Goal: Task Accomplishment & Management: Complete application form

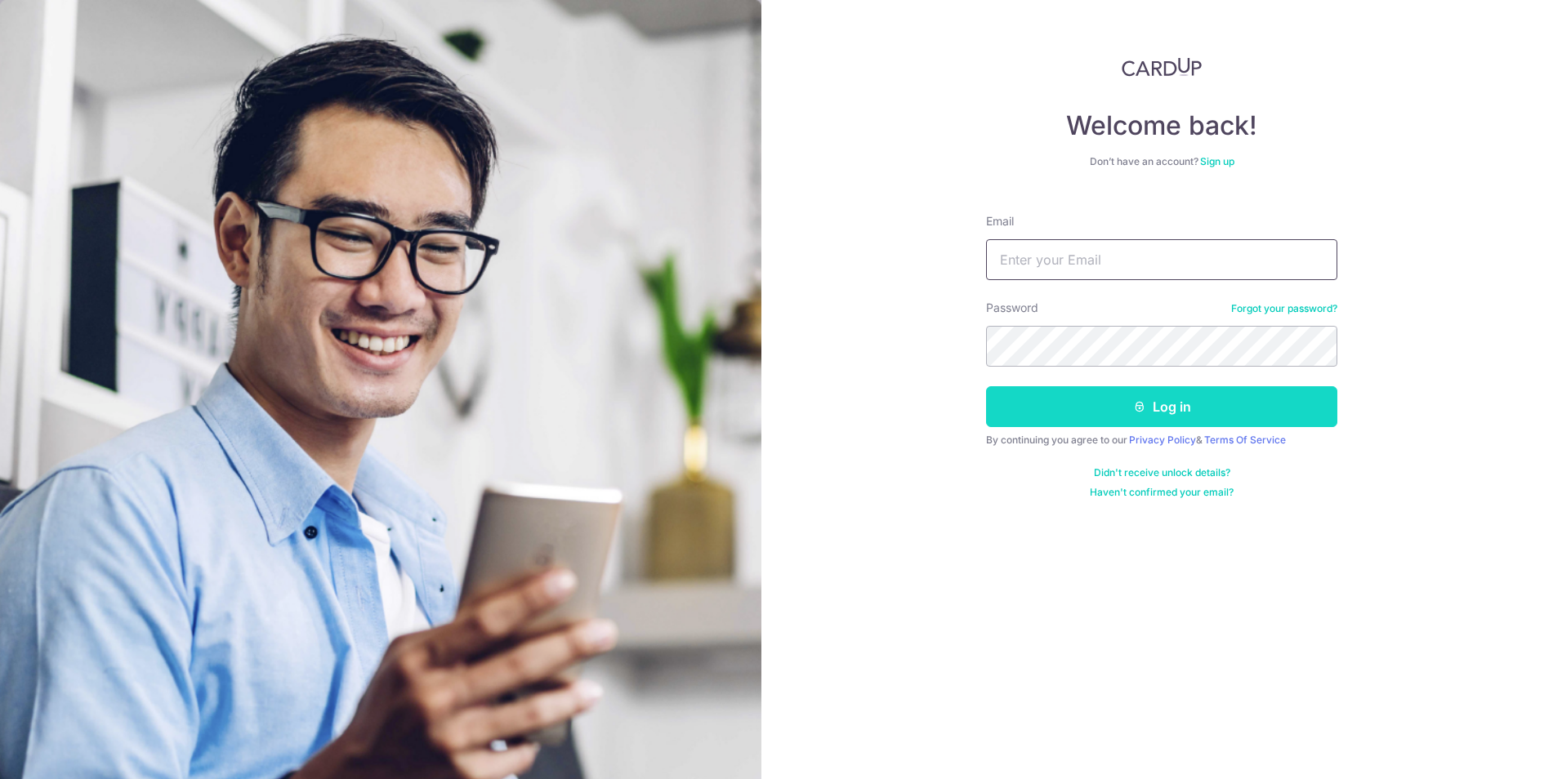
type input "[EMAIL_ADDRESS][DOMAIN_NAME]"
click at [1029, 406] on button "Log in" at bounding box center [1161, 406] width 351 height 41
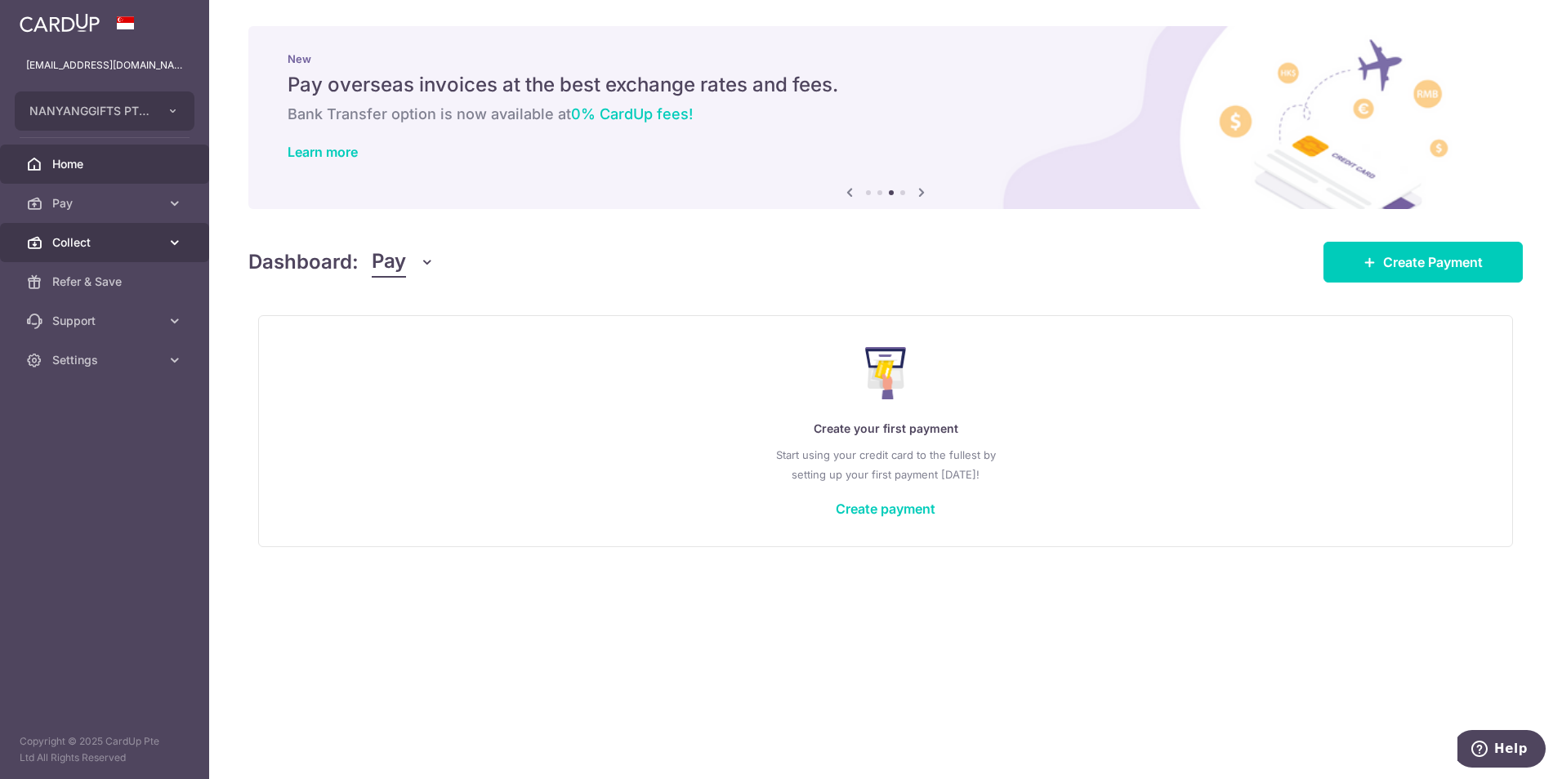
click at [145, 238] on span "Collect" at bounding box center [106, 242] width 108 height 16
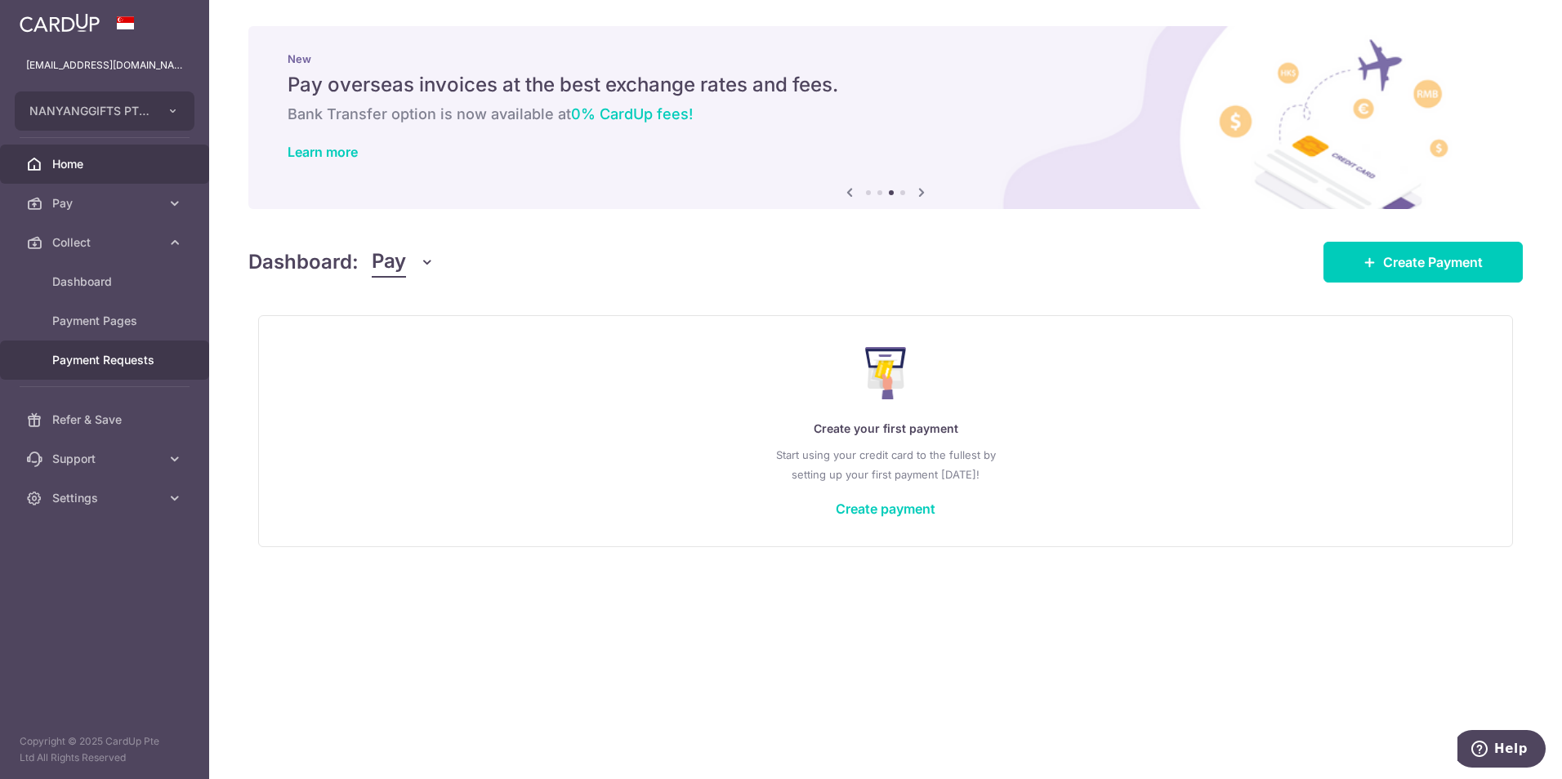
click at [145, 368] on span "Payment Requests" at bounding box center [106, 360] width 108 height 16
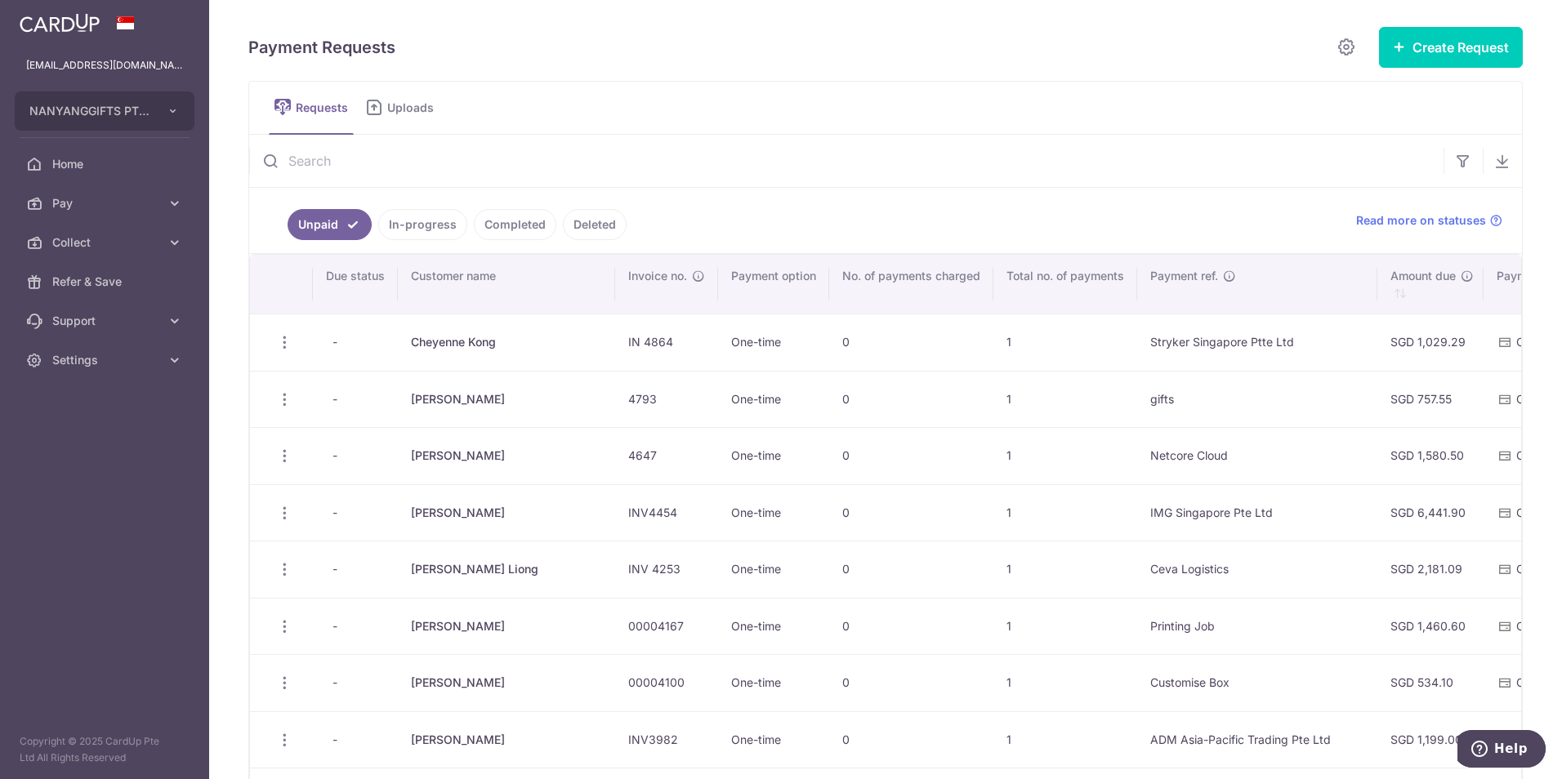
click at [439, 221] on link "In-progress" at bounding box center [422, 224] width 89 height 31
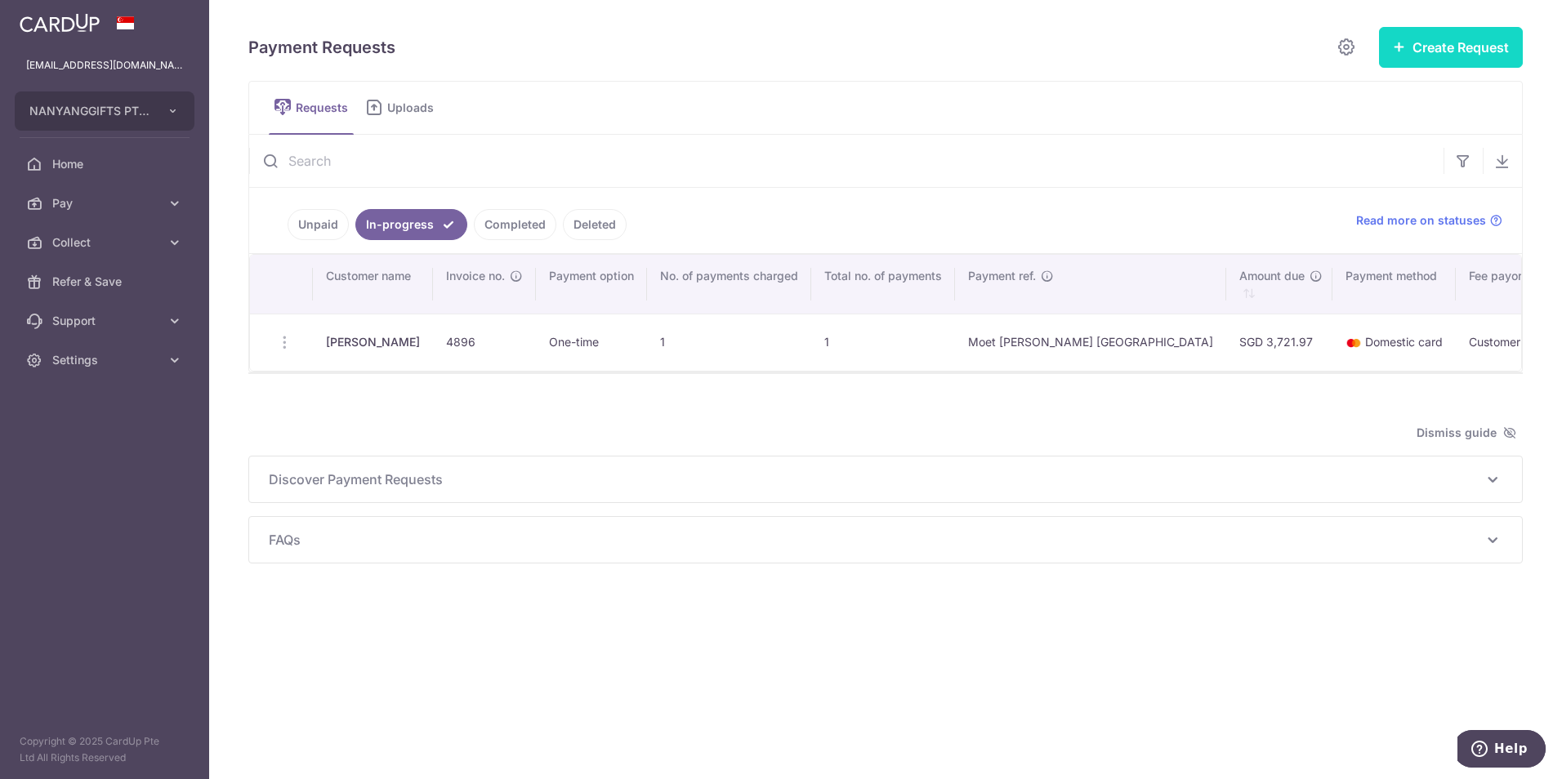
click at [1419, 43] on button "Create Request" at bounding box center [1451, 47] width 144 height 41
click at [1384, 98] on span "Single Request" at bounding box center [1424, 98] width 168 height 20
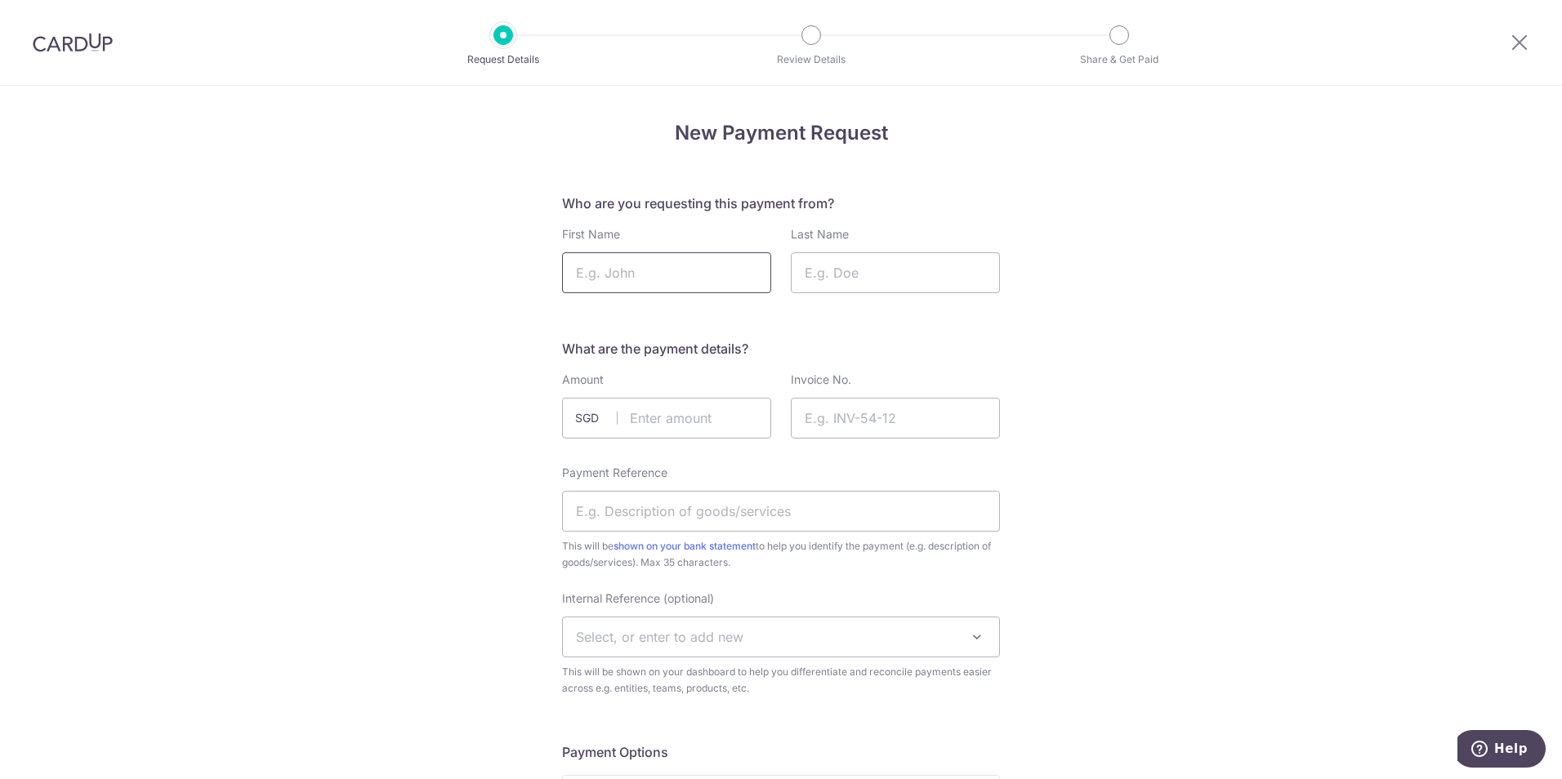
click at [642, 270] on input "First Name" at bounding box center [666, 272] width 209 height 41
click at [617, 285] on input "First Name" at bounding box center [666, 272] width 209 height 41
type input "Mei"
click at [817, 279] on input "Last Name" at bounding box center [895, 272] width 209 height 41
type input "Mei"
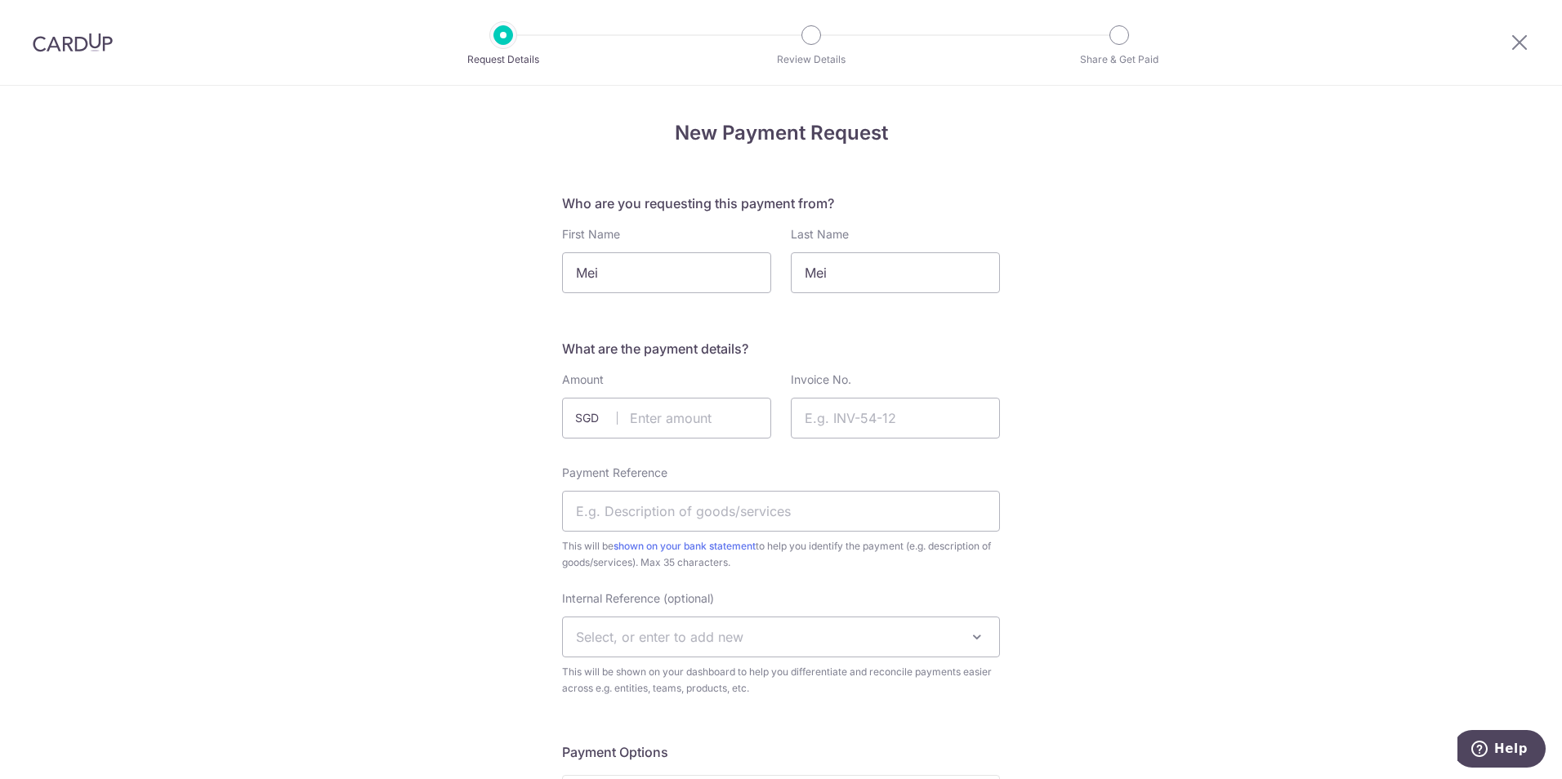
click at [659, 412] on input "text" at bounding box center [666, 418] width 209 height 41
click at [663, 428] on input "text" at bounding box center [666, 418] width 209 height 41
click at [665, 426] on input "text" at bounding box center [666, 418] width 209 height 41
type input "1952.19"
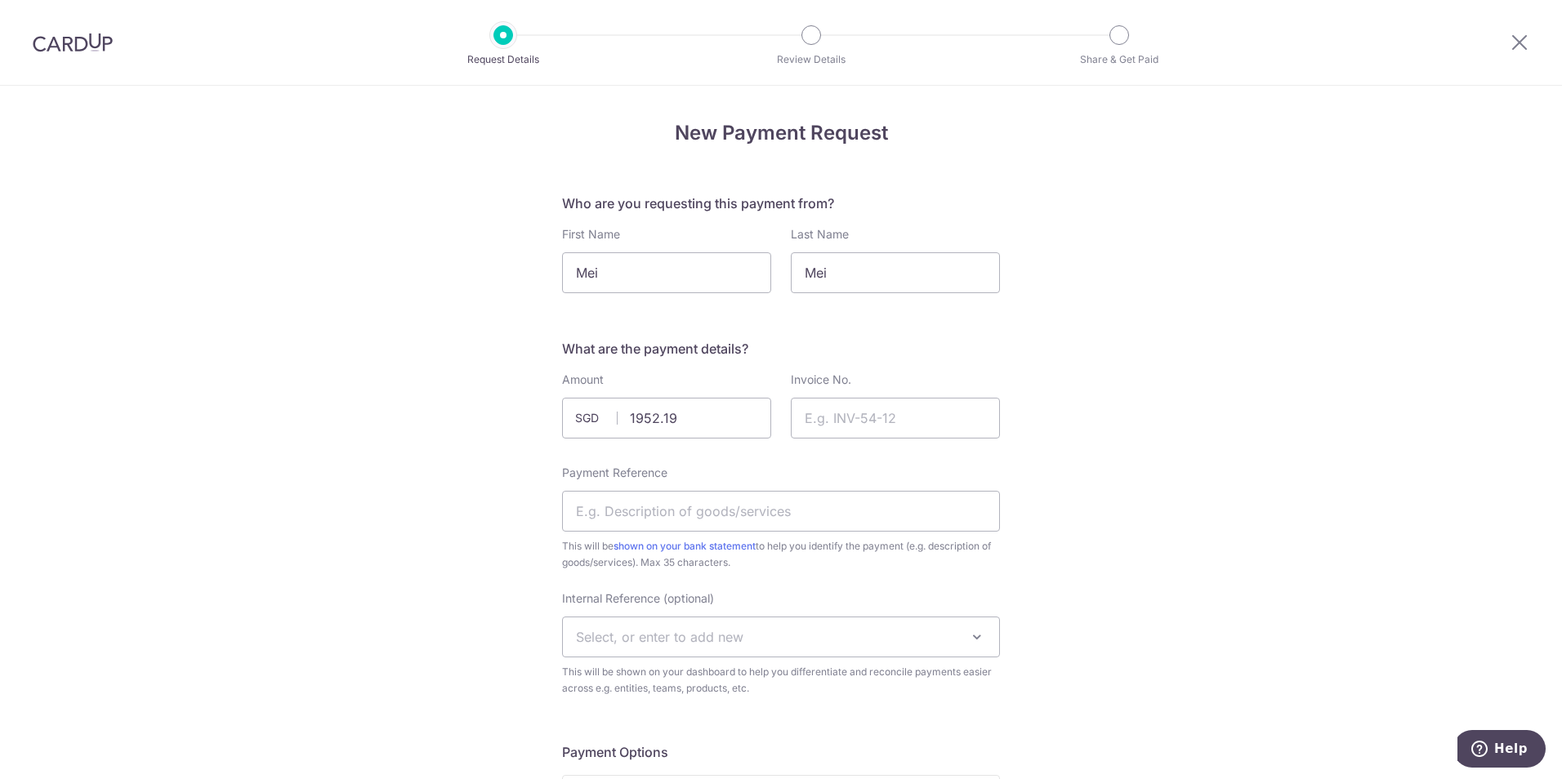
click at [888, 421] on input "Invoice No." at bounding box center [895, 418] width 209 height 41
click at [841, 403] on input "Invoice No." at bounding box center [895, 418] width 209 height 41
paste input "4997"
type input "4997"
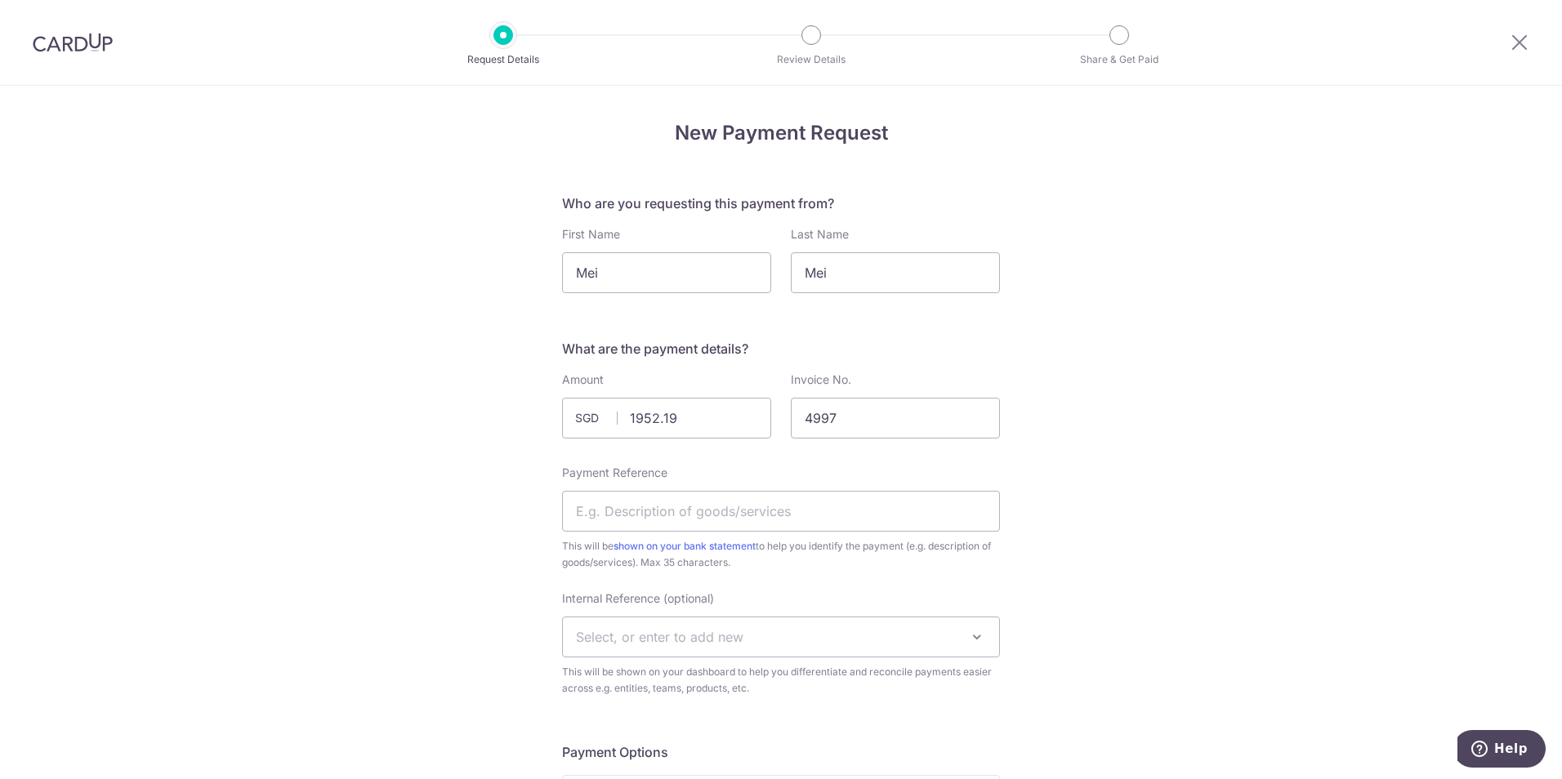
click at [618, 515] on input "Payment Reference" at bounding box center [781, 511] width 438 height 41
click at [650, 515] on input "Payment Reference" at bounding box center [781, 511] width 438 height 41
paste input "Reckitt Benckiser (Singapore) Pte L"
type input "Reckitt Benckiser (Singapore) Pte L"
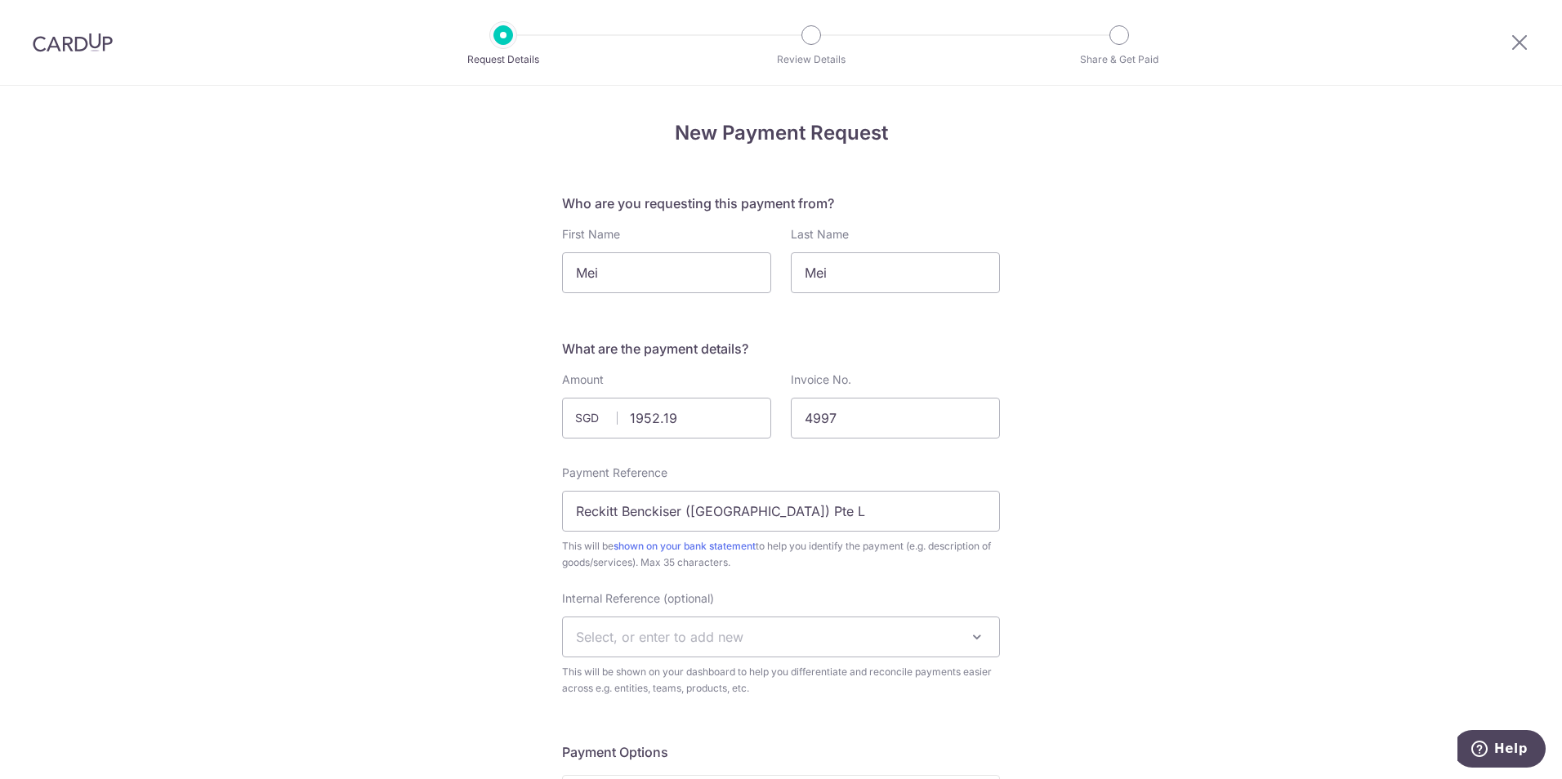
click at [736, 636] on span "Select, or enter to add new" at bounding box center [659, 637] width 167 height 16
click at [735, 636] on span "Select, or enter to add new" at bounding box center [659, 637] width 167 height 16
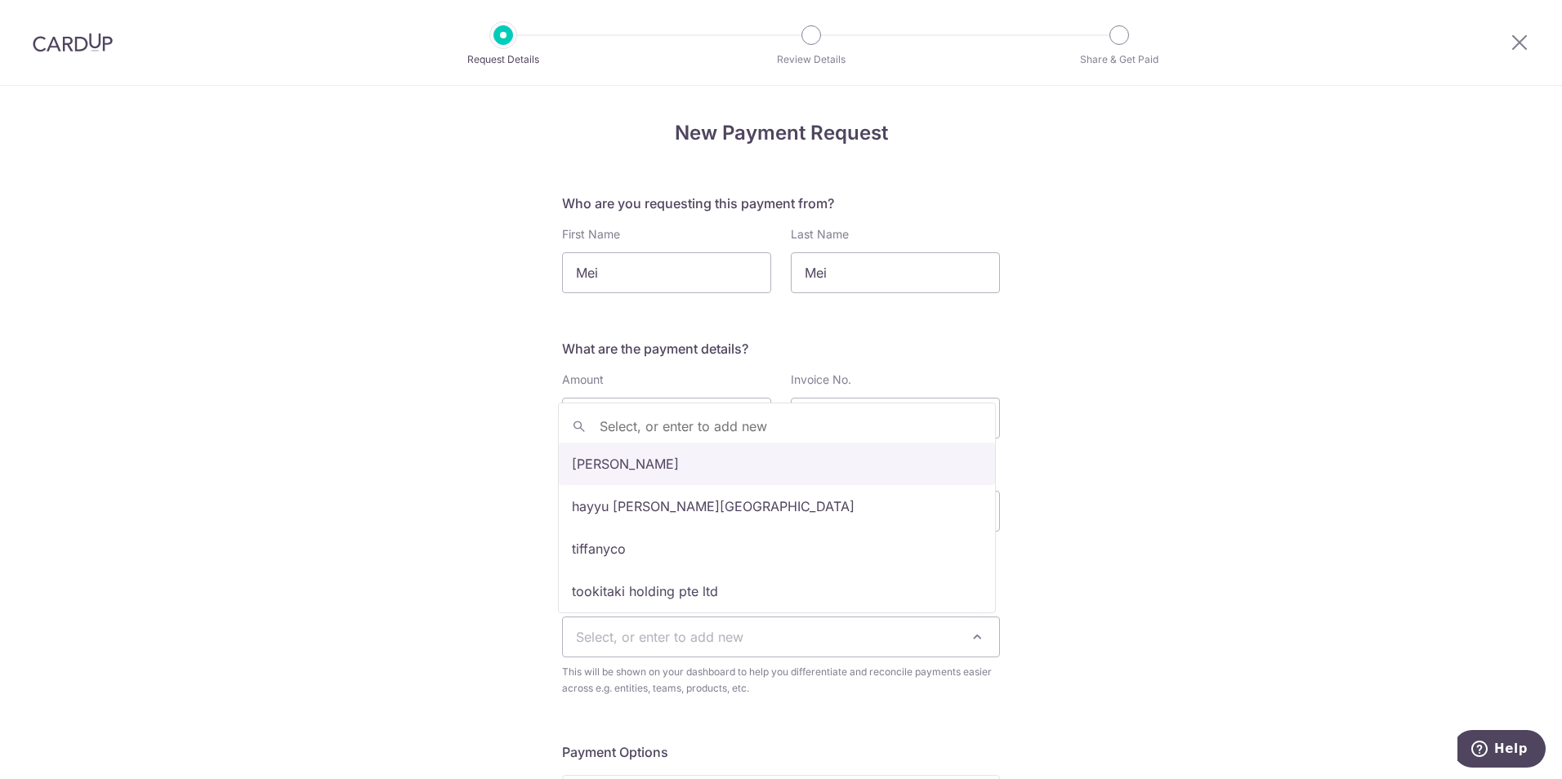
click at [735, 636] on span "Select, or enter to add new" at bounding box center [659, 637] width 167 height 16
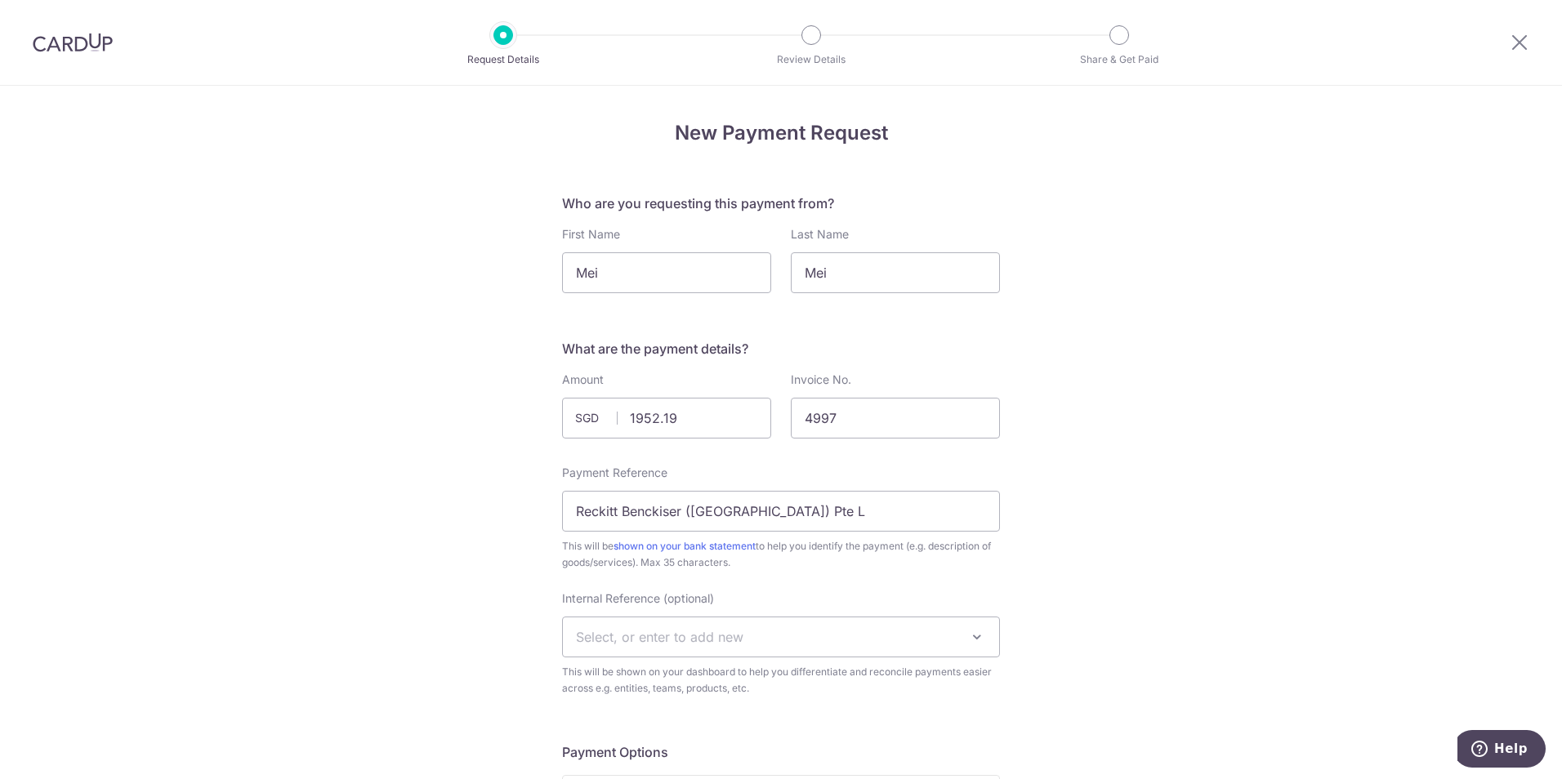
click at [735, 636] on span "Select, or enter to add new" at bounding box center [659, 637] width 167 height 16
click at [969, 634] on span at bounding box center [977, 637] width 20 height 20
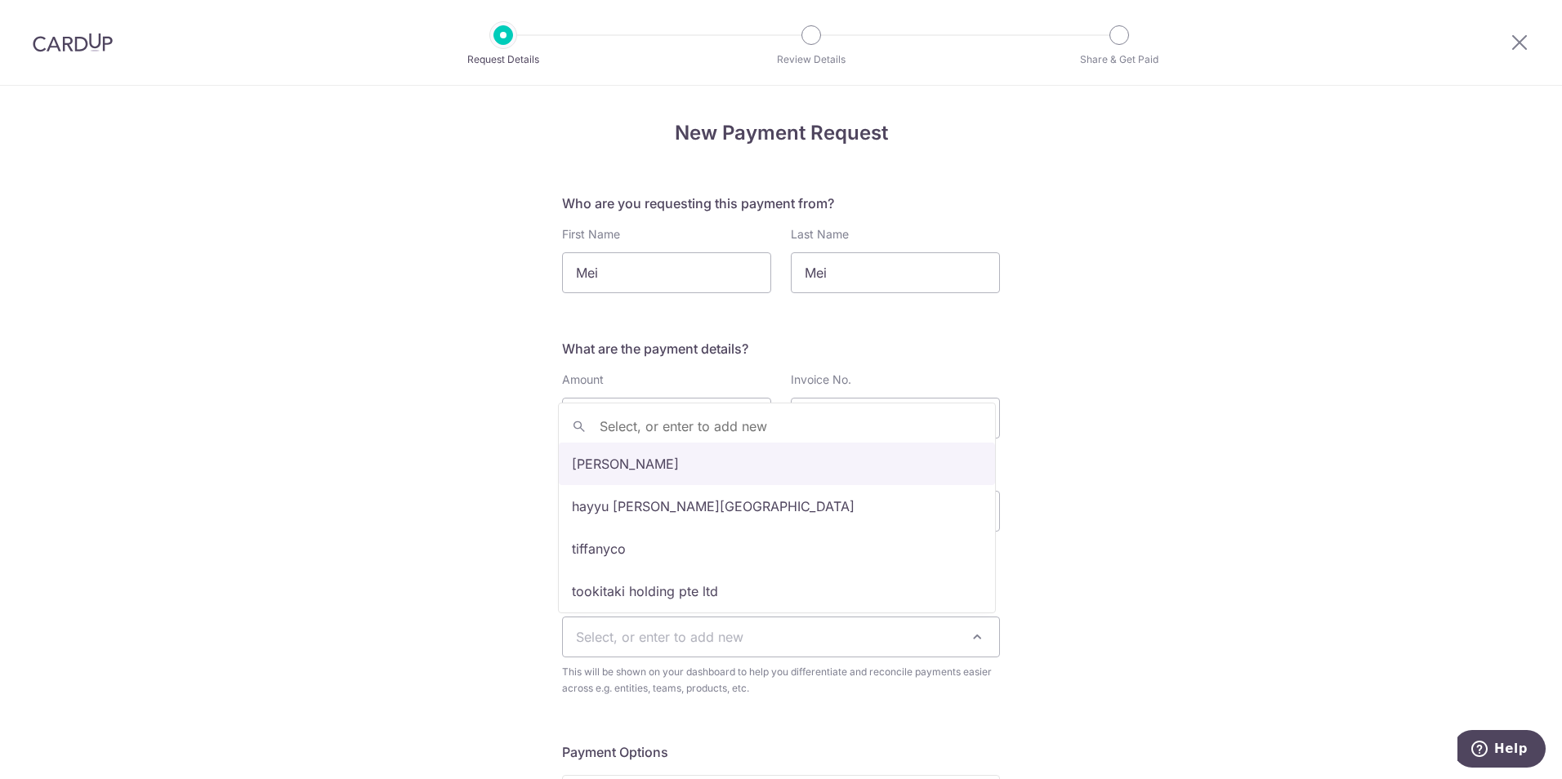
type input "Reckitt Benckiser (Singapore) Pte Ltd"
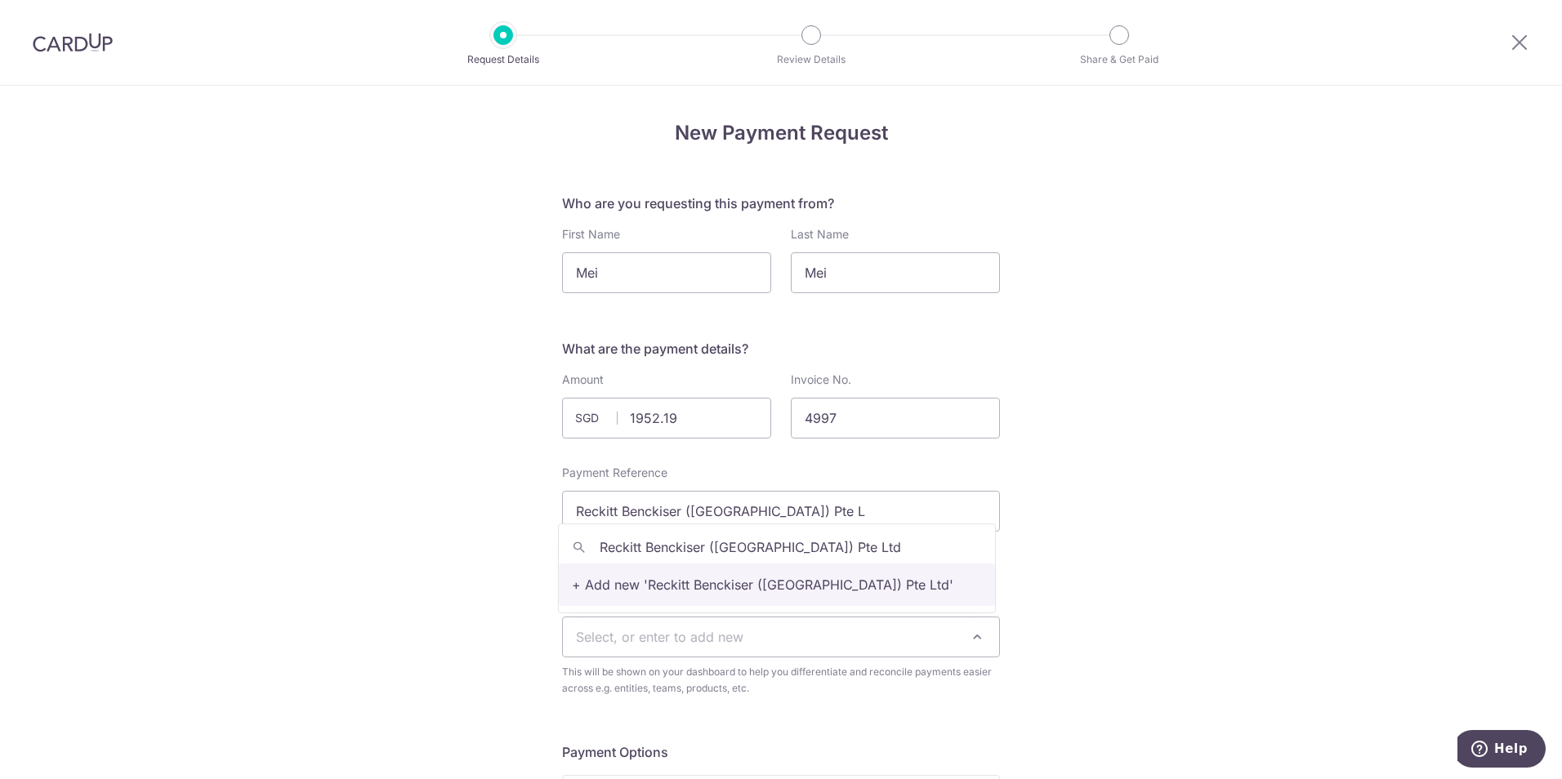
click at [807, 549] on input "Reckitt Benckiser (Singapore) Pte Ltd" at bounding box center [777, 547] width 436 height 33
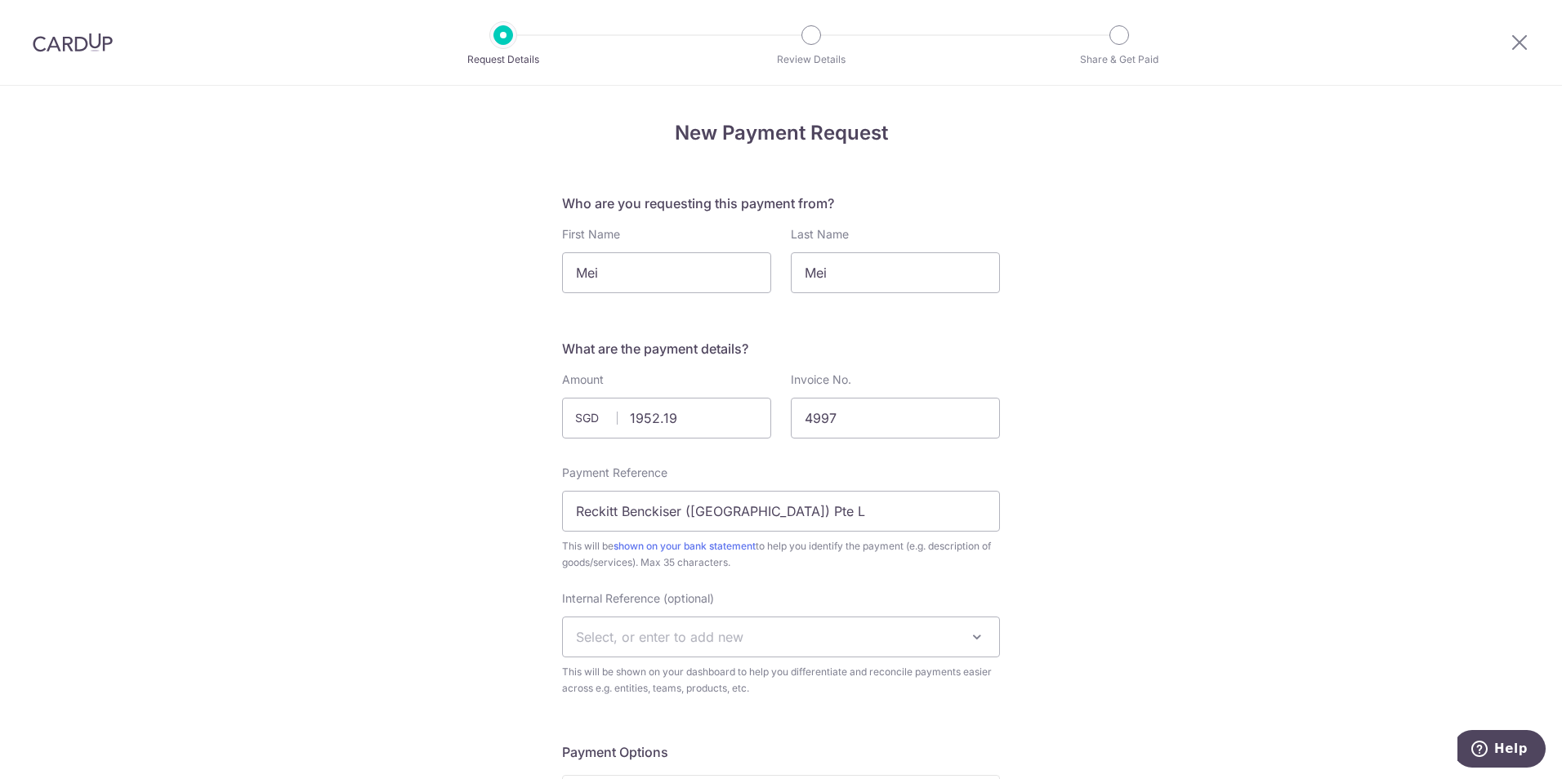
scroll to position [109, 0]
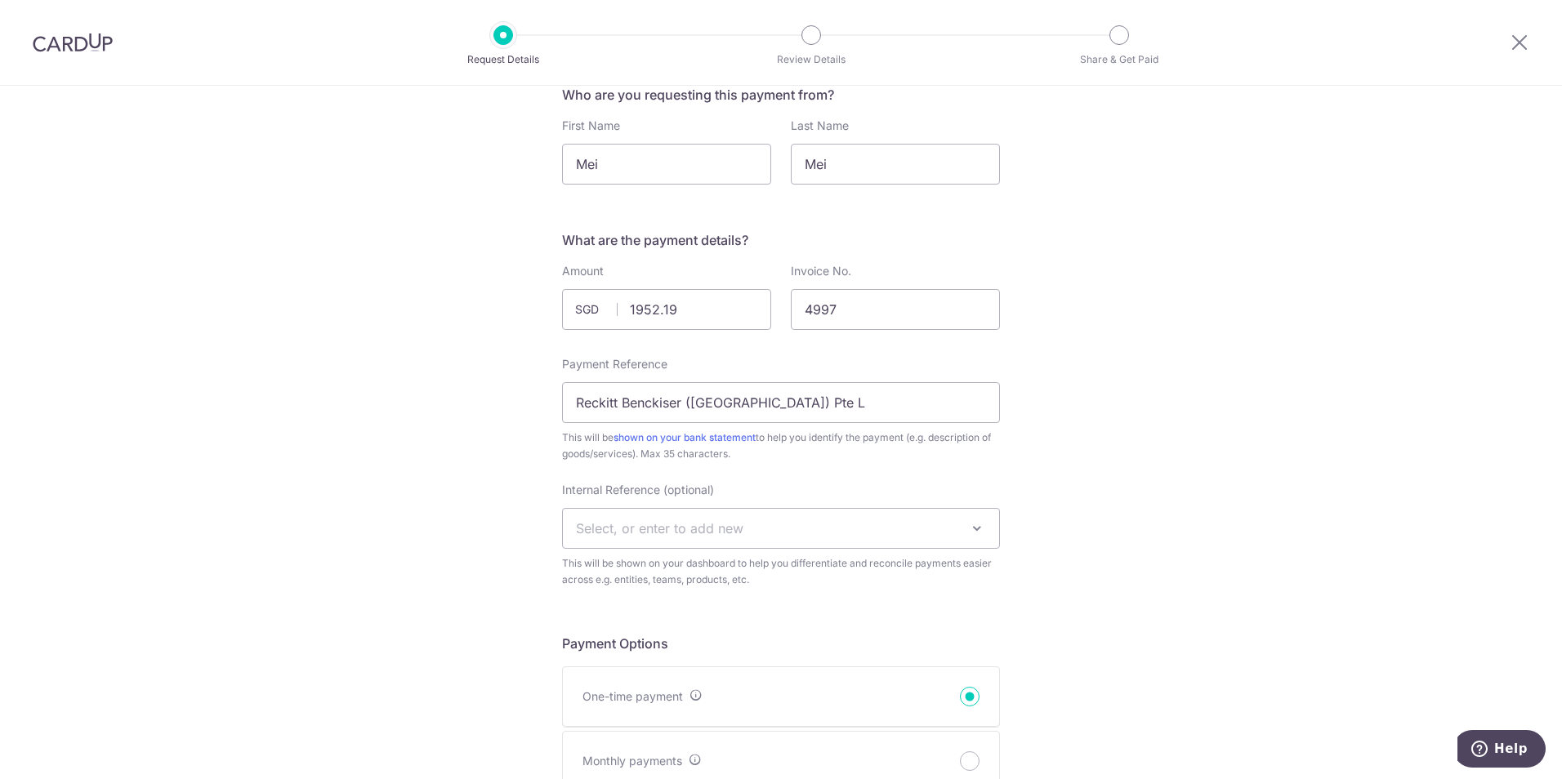
click at [986, 522] on span "Select, or enter to add new" at bounding box center [781, 528] width 436 height 39
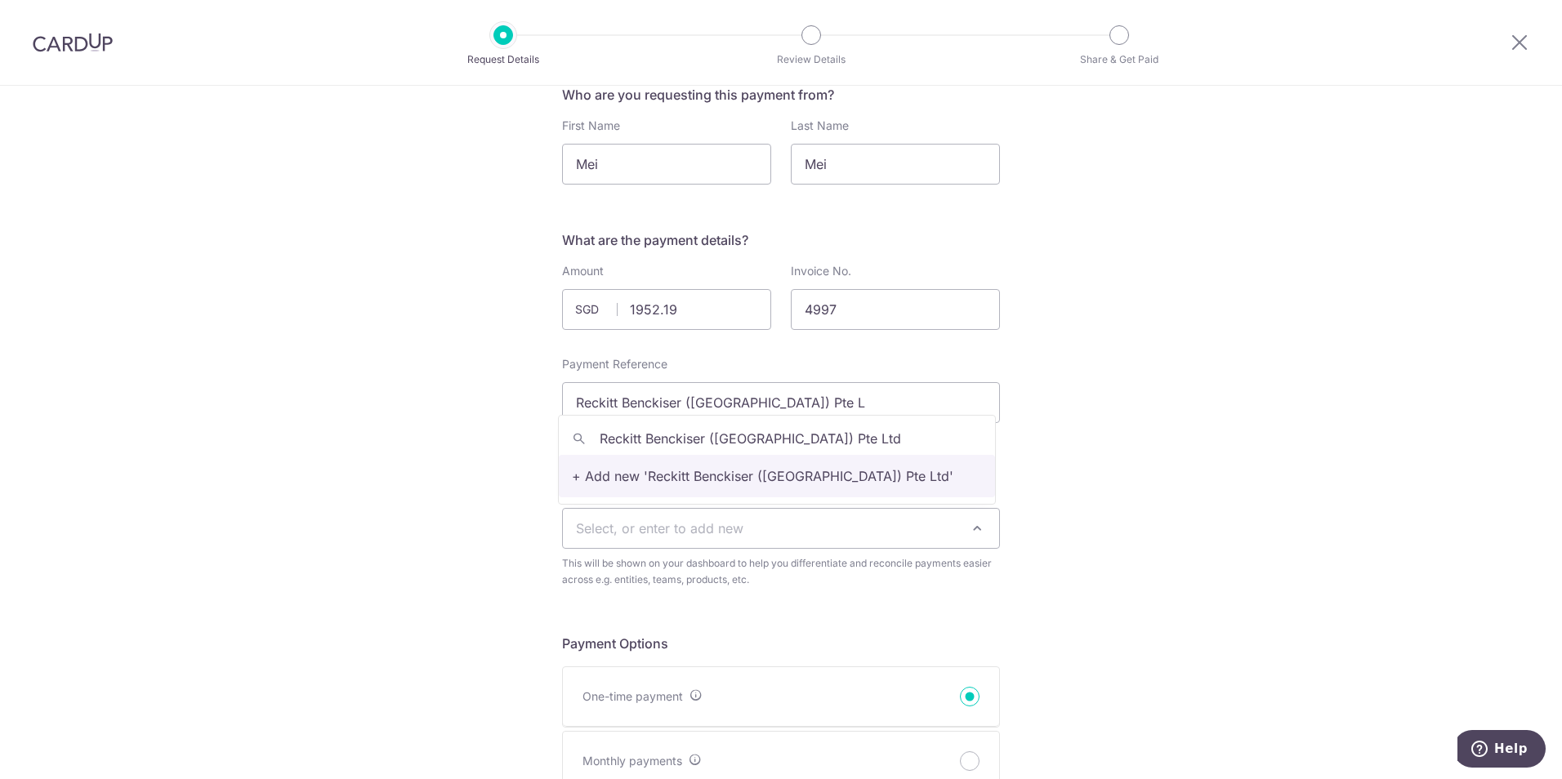
type input "Reckitt Benckiser (Singapore) Pte Ltd"
select select "Reckitt Benckiser (Singapore) Pte Ltd"
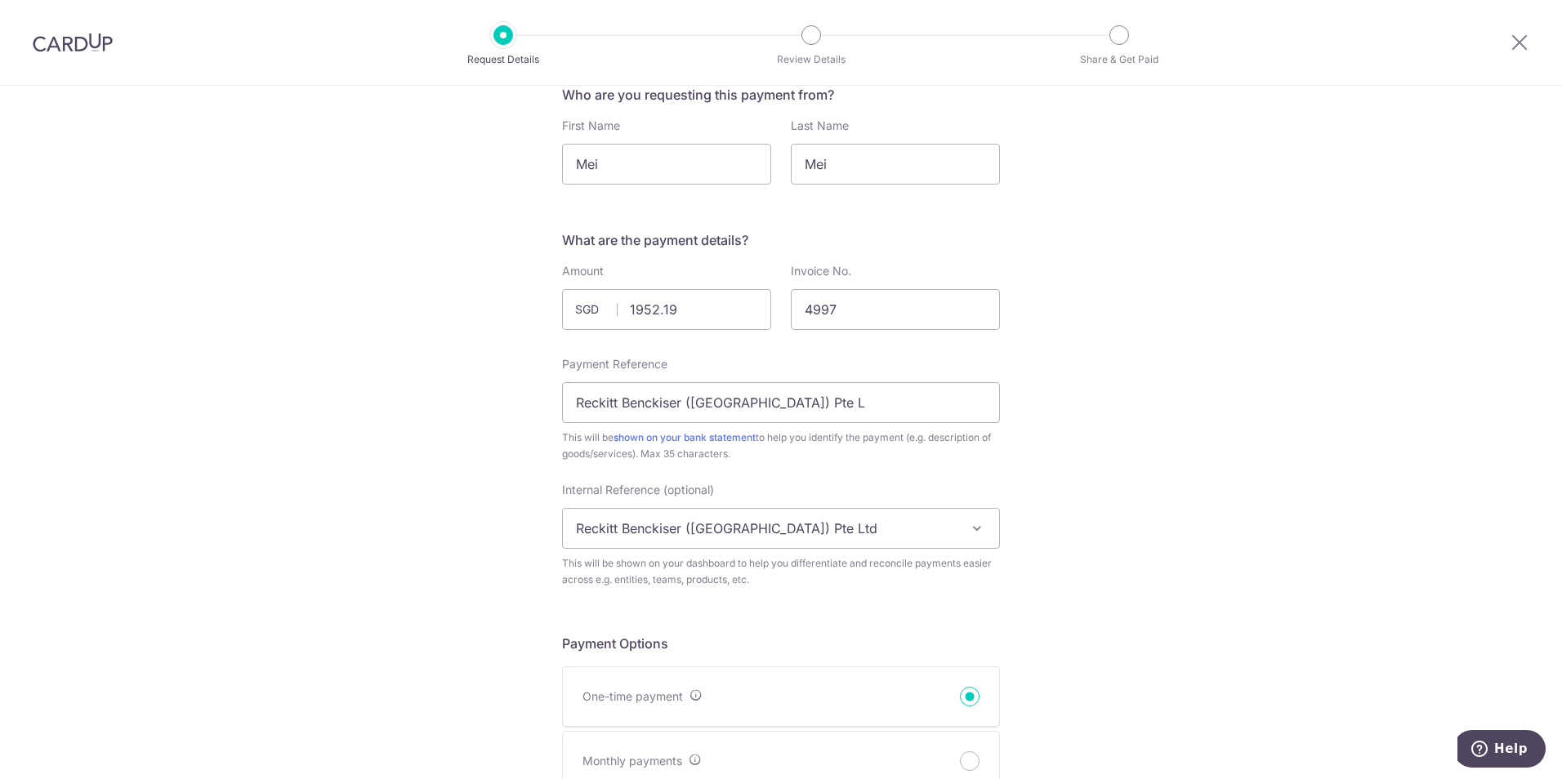
click at [1075, 541] on div "New Payment Request Who are you requesting this payment from? First Name Mei La…" at bounding box center [781, 794] width 1562 height 1634
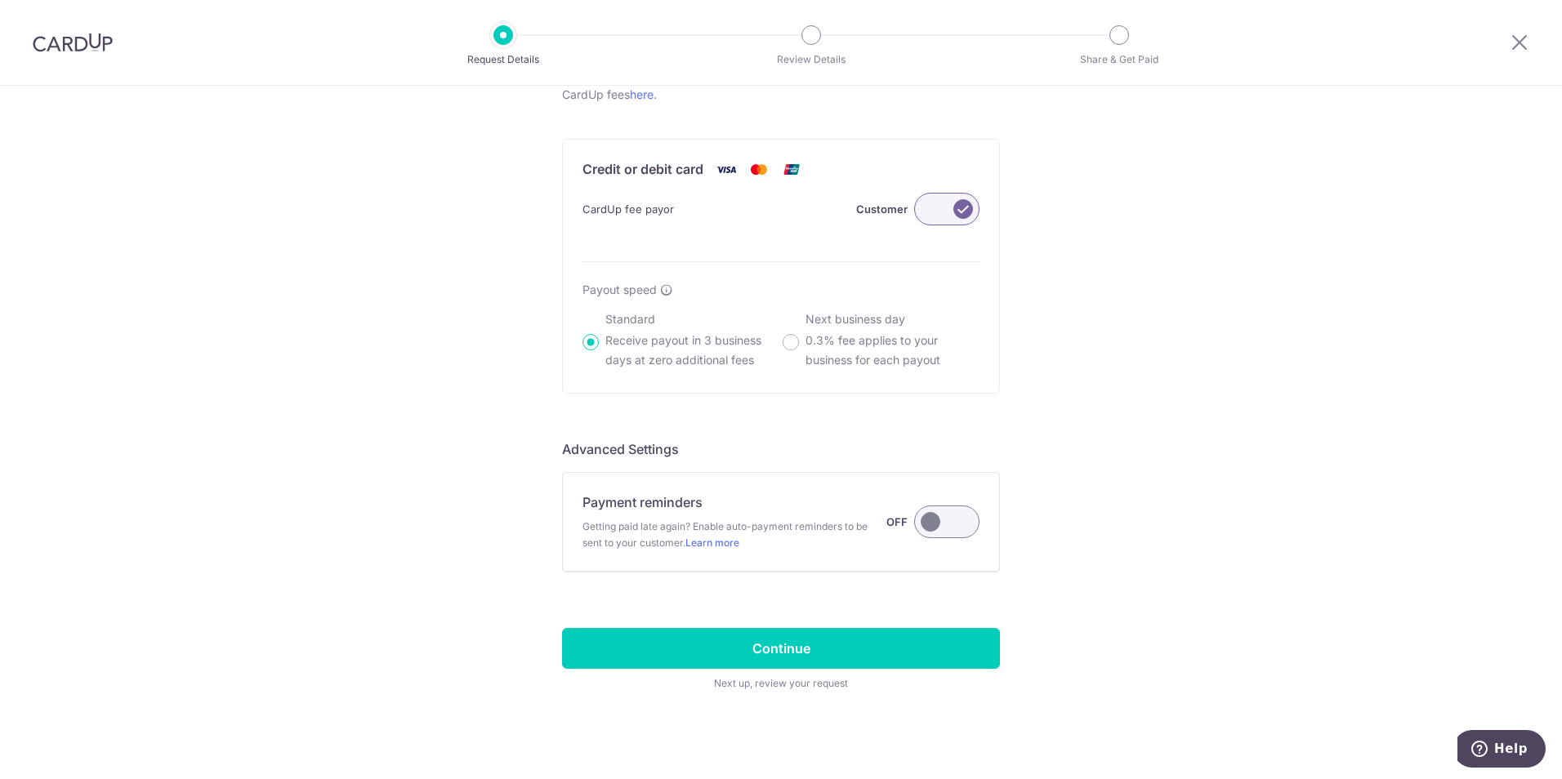
scroll to position [941, 0]
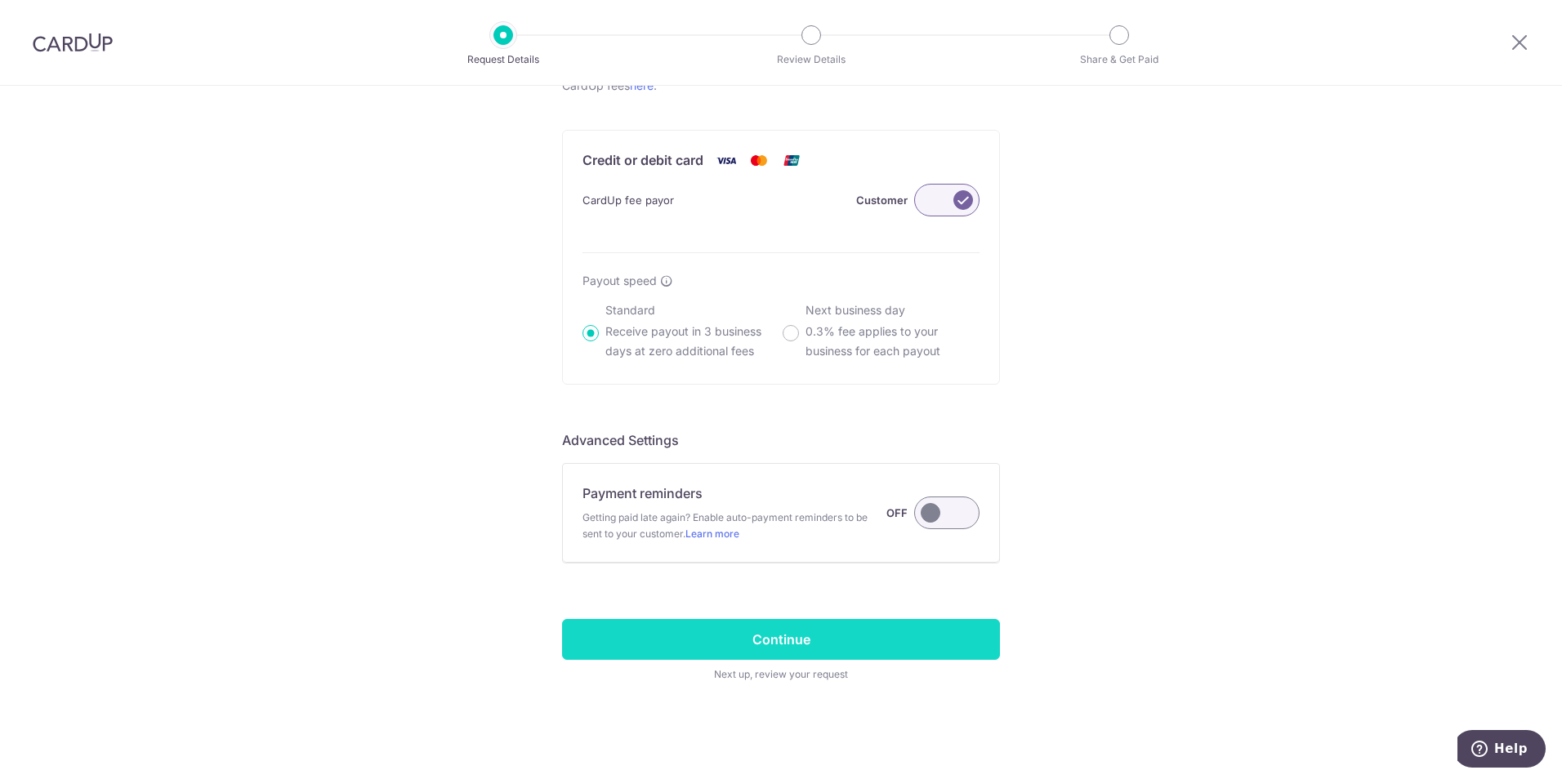
click at [962, 647] on input "Continue" at bounding box center [781, 639] width 438 height 41
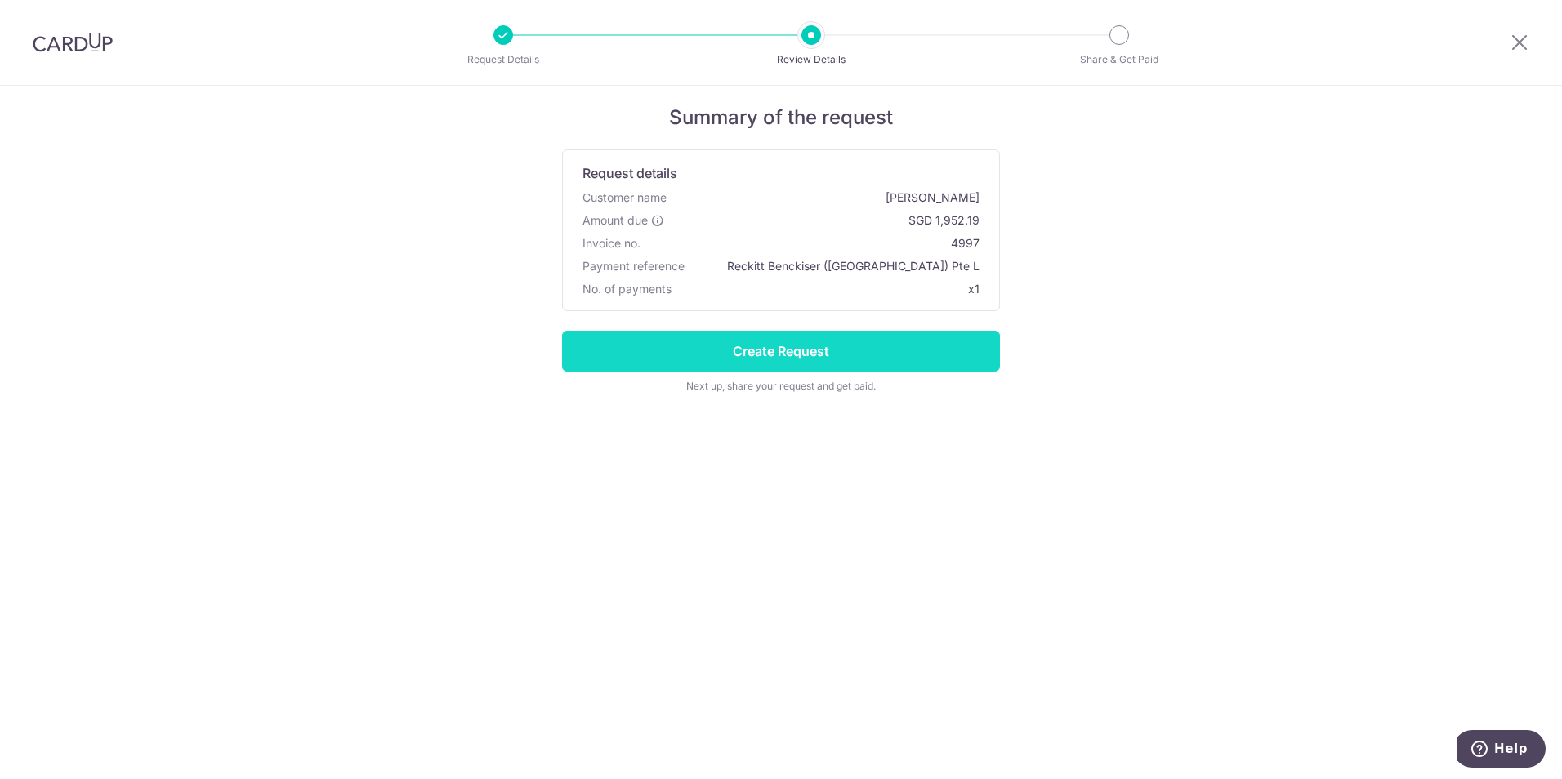
click at [907, 357] on input "Create Request" at bounding box center [781, 351] width 438 height 41
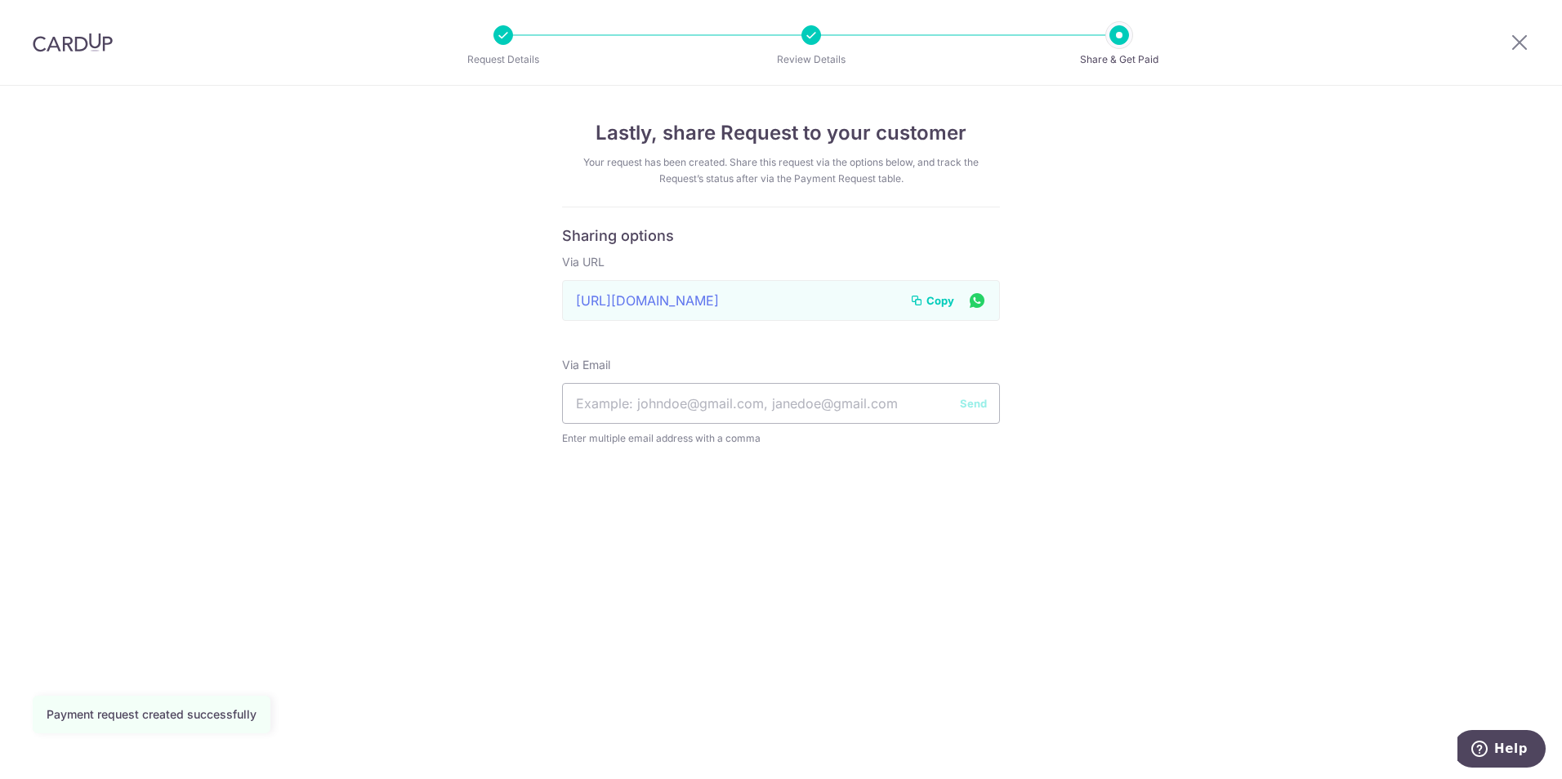
click at [939, 302] on span "Copy" at bounding box center [940, 300] width 28 height 16
click at [937, 299] on span "Copy" at bounding box center [940, 300] width 28 height 16
click at [809, 408] on input "text" at bounding box center [781, 403] width 438 height 41
type input "[DOMAIN_NAME][EMAIL_ADDRESS][DOMAIN_NAME]"
click at [931, 302] on span "Copy" at bounding box center [940, 300] width 28 height 16
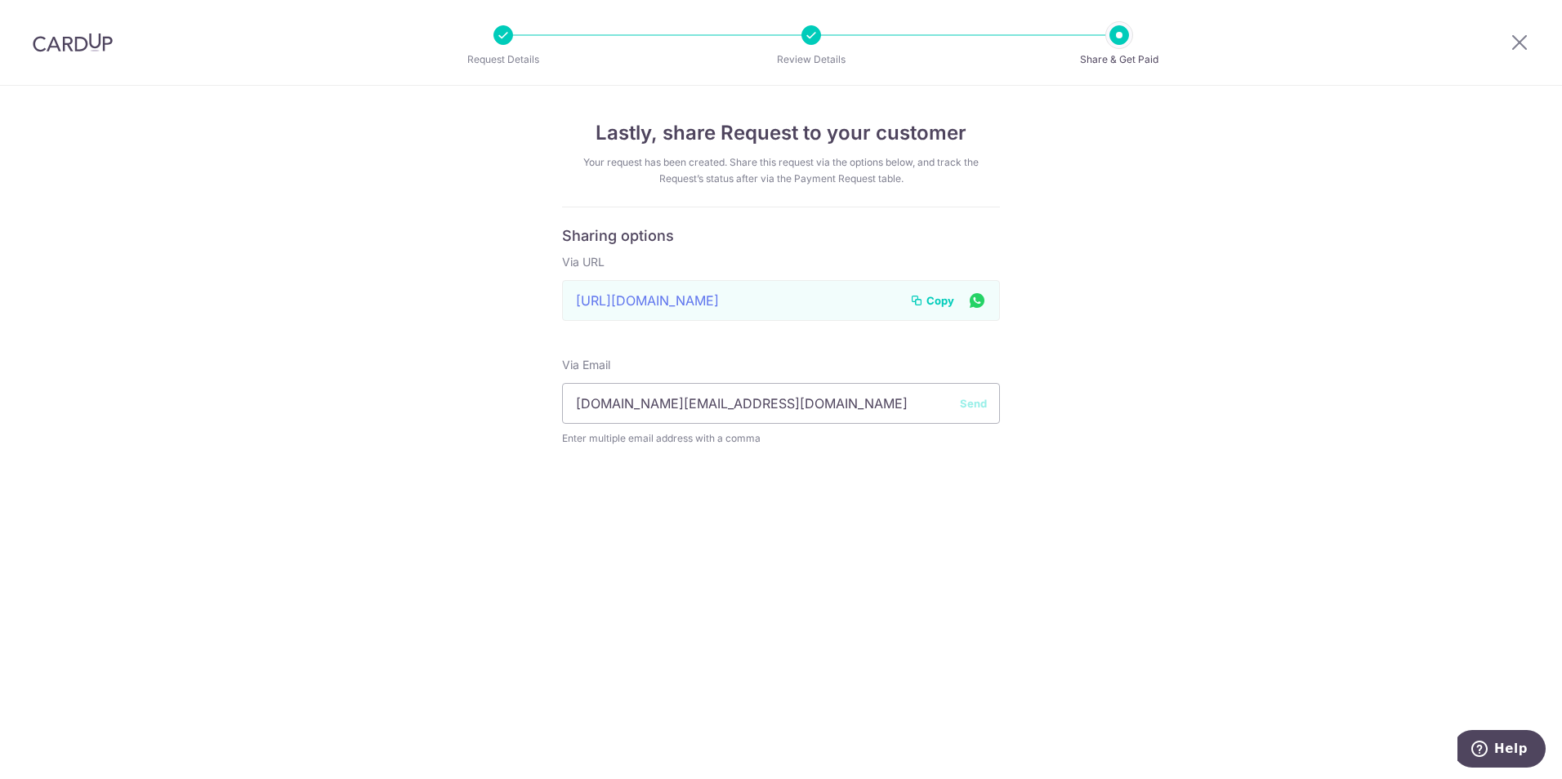
drag, startPoint x: 931, startPoint y: 302, endPoint x: 1073, endPoint y: 402, distance: 173.6
click at [1073, 403] on div "Lastly, share Request to your customer Your request has been created. Share thi…" at bounding box center [781, 432] width 1562 height 693
click at [973, 409] on button "Send" at bounding box center [973, 403] width 27 height 16
click at [1103, 393] on div "Lastly, share Request to your customer Your request has been created. Share thi…" at bounding box center [781, 432] width 1562 height 693
click at [800, 399] on input "[DOMAIN_NAME][EMAIL_ADDRESS][DOMAIN_NAME]" at bounding box center [781, 403] width 438 height 41
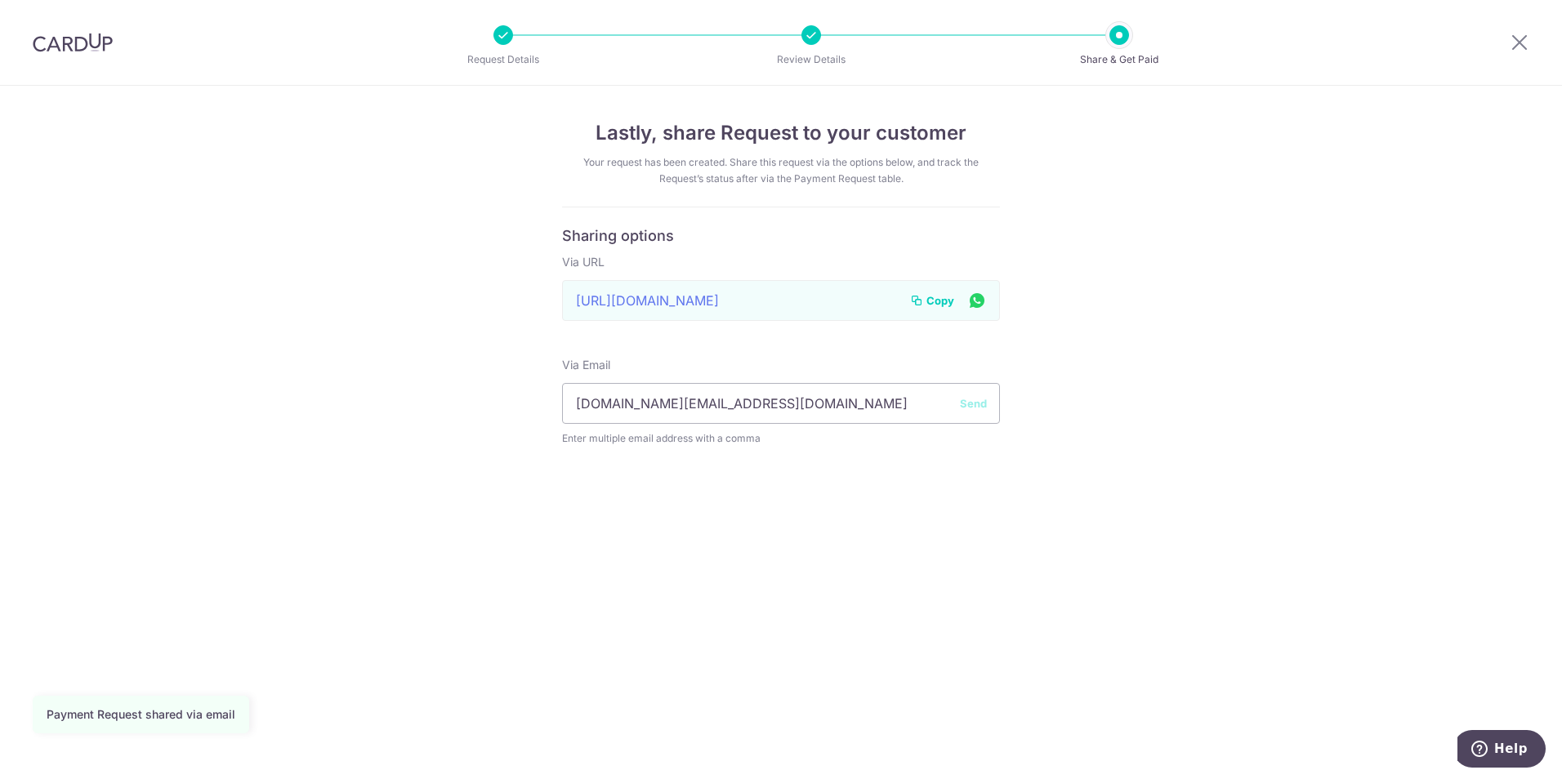
click at [1038, 452] on div "Lastly, share Request to your customer Your request has been created. Share thi…" at bounding box center [781, 432] width 1562 height 693
click at [938, 306] on span "Copy" at bounding box center [940, 300] width 28 height 16
drag, startPoint x: 938, startPoint y: 306, endPoint x: 937, endPoint y: 296, distance: 9.9
click at [937, 296] on span "Copy" at bounding box center [940, 300] width 28 height 16
click at [928, 301] on span "Copy" at bounding box center [940, 300] width 28 height 16
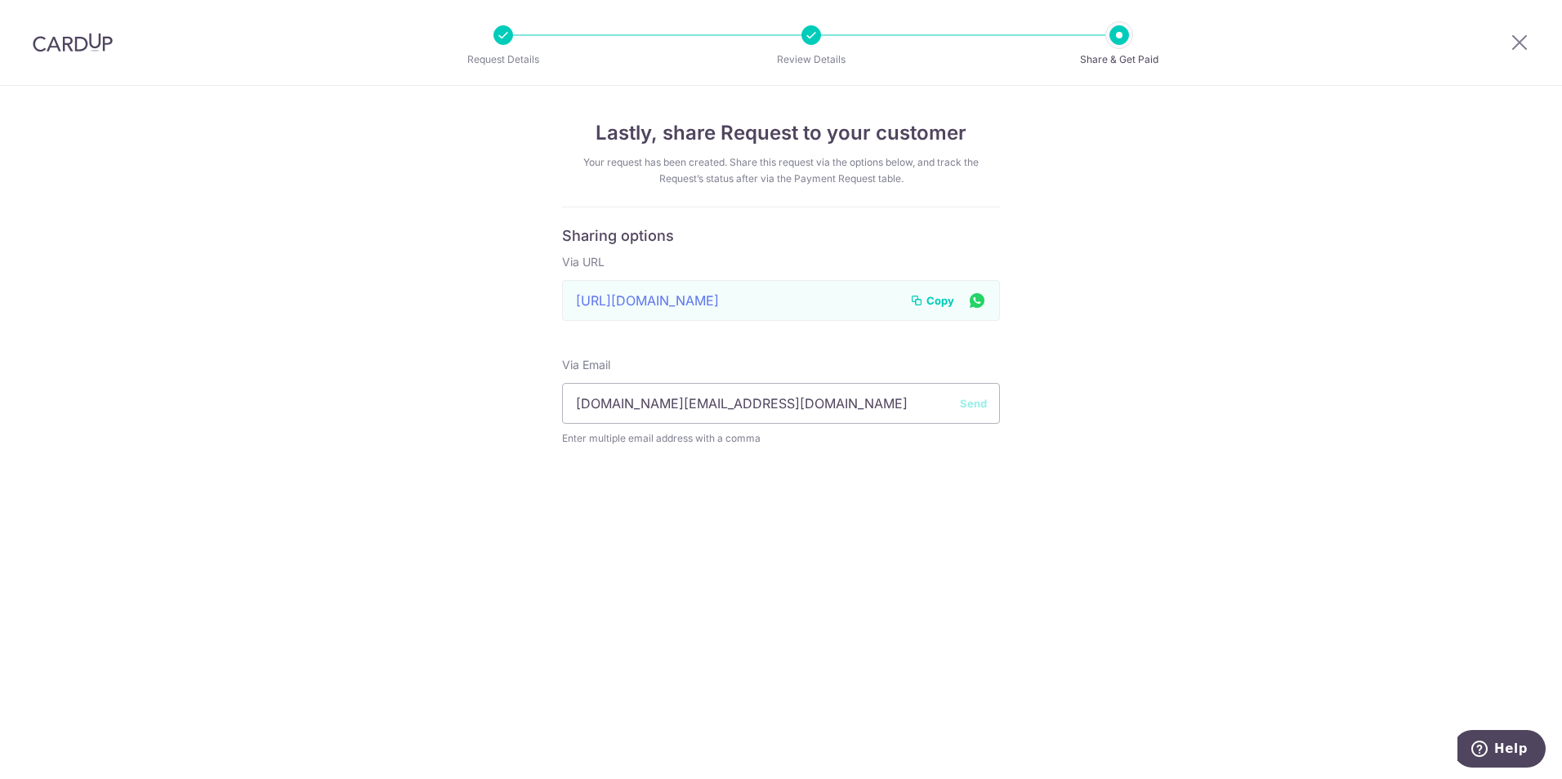
click at [756, 569] on div "Lastly, share Request to your customer Your request has been created. Share thi…" at bounding box center [781, 432] width 1562 height 693
